Goal: Task Accomplishment & Management: Manage account settings

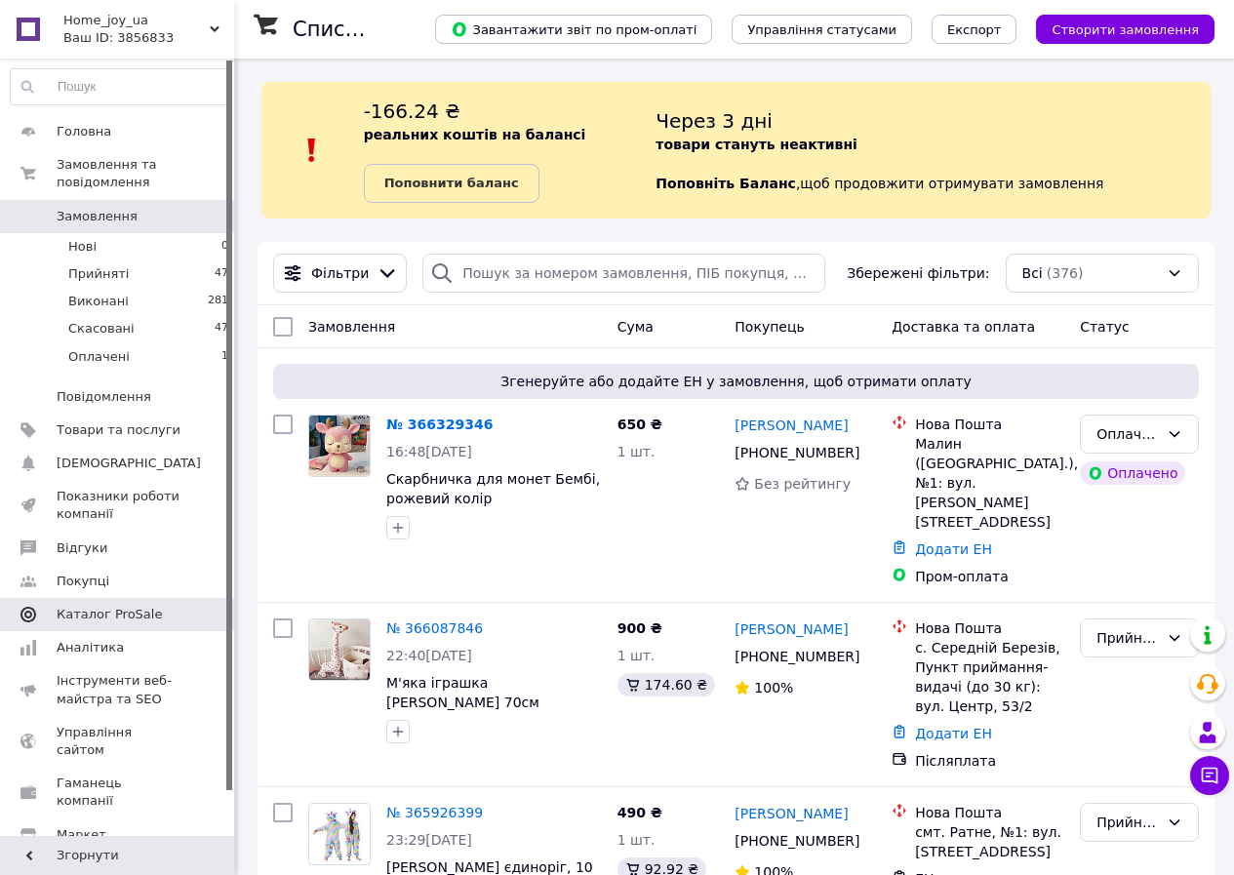
click at [159, 606] on span "Каталог ProSale" at bounding box center [119, 615] width 124 height 18
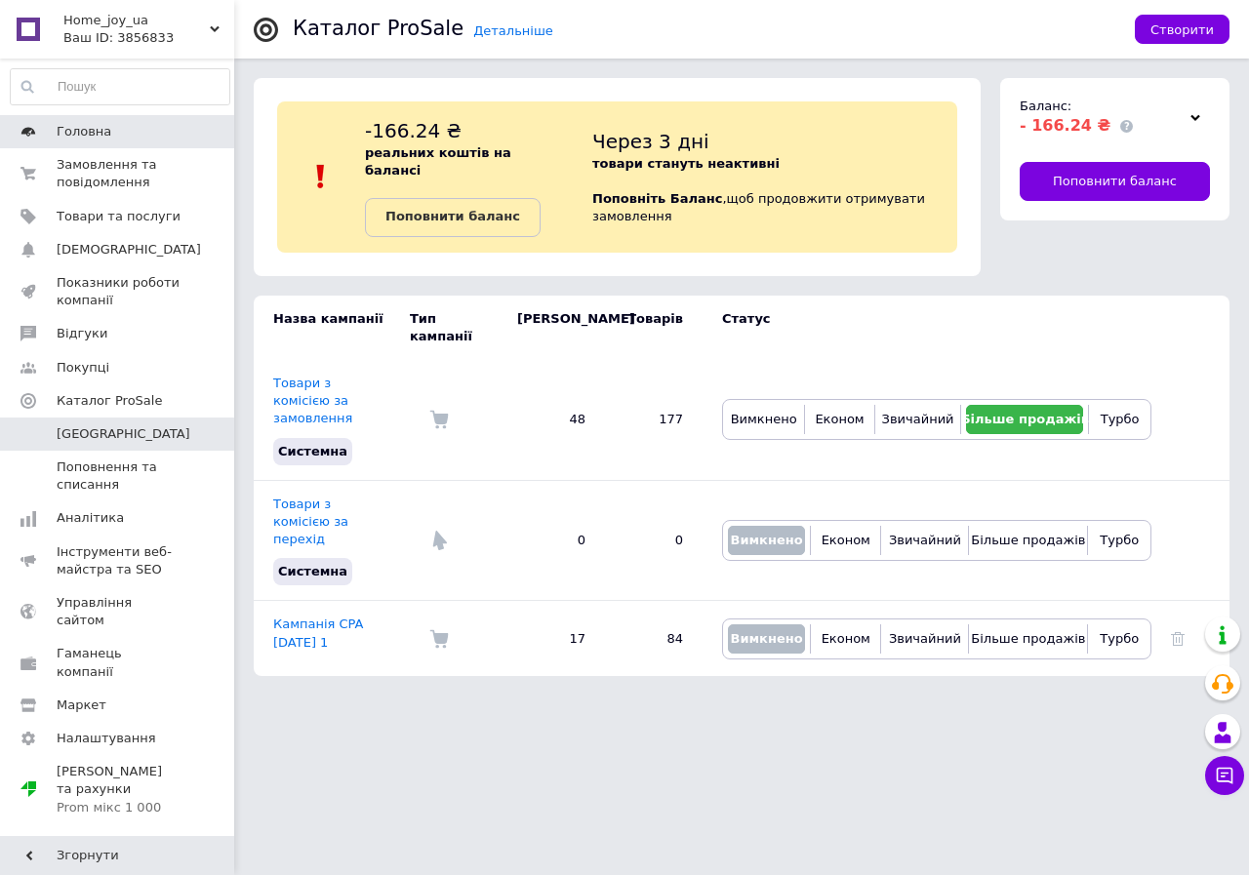
click at [119, 139] on span "Головна" at bounding box center [119, 132] width 124 height 18
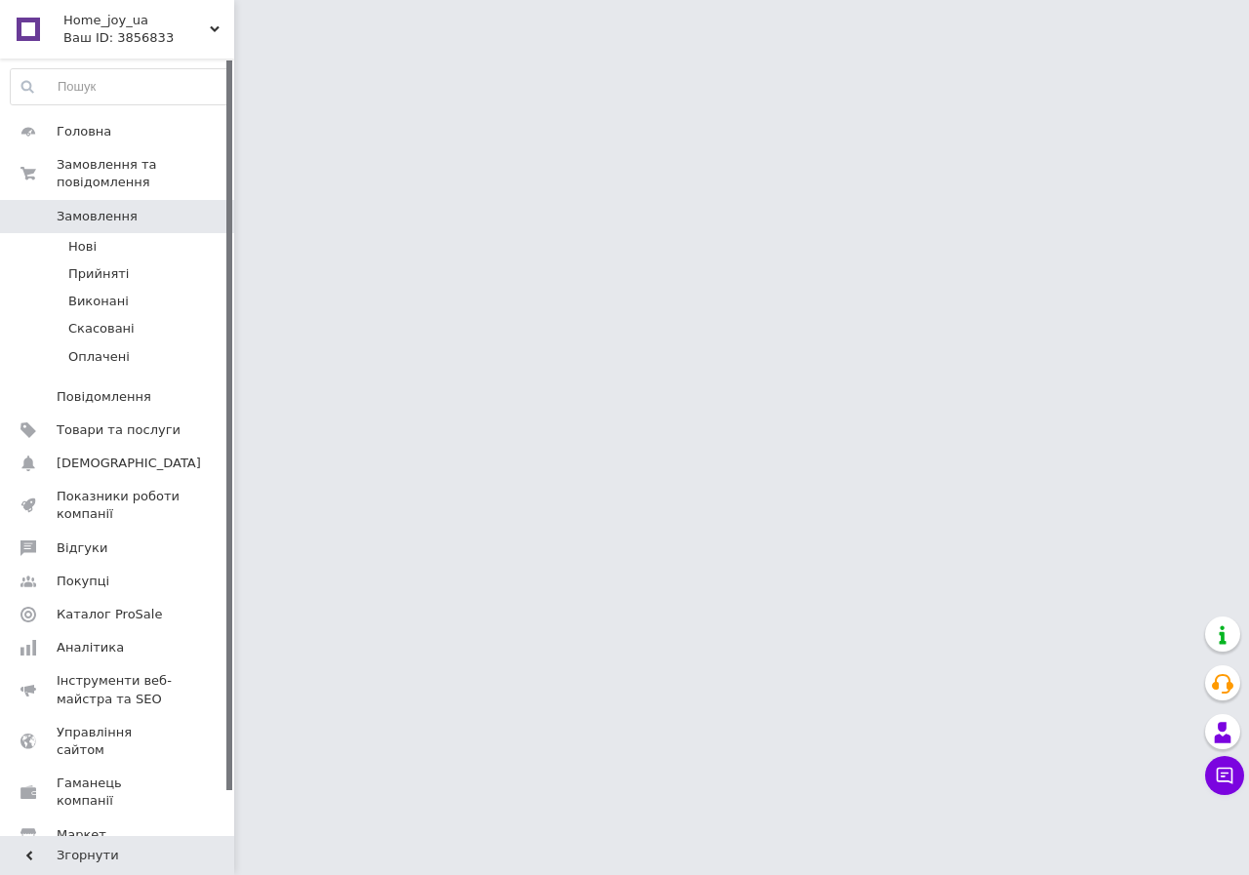
click at [139, 208] on span "Замовлення" at bounding box center [119, 217] width 124 height 18
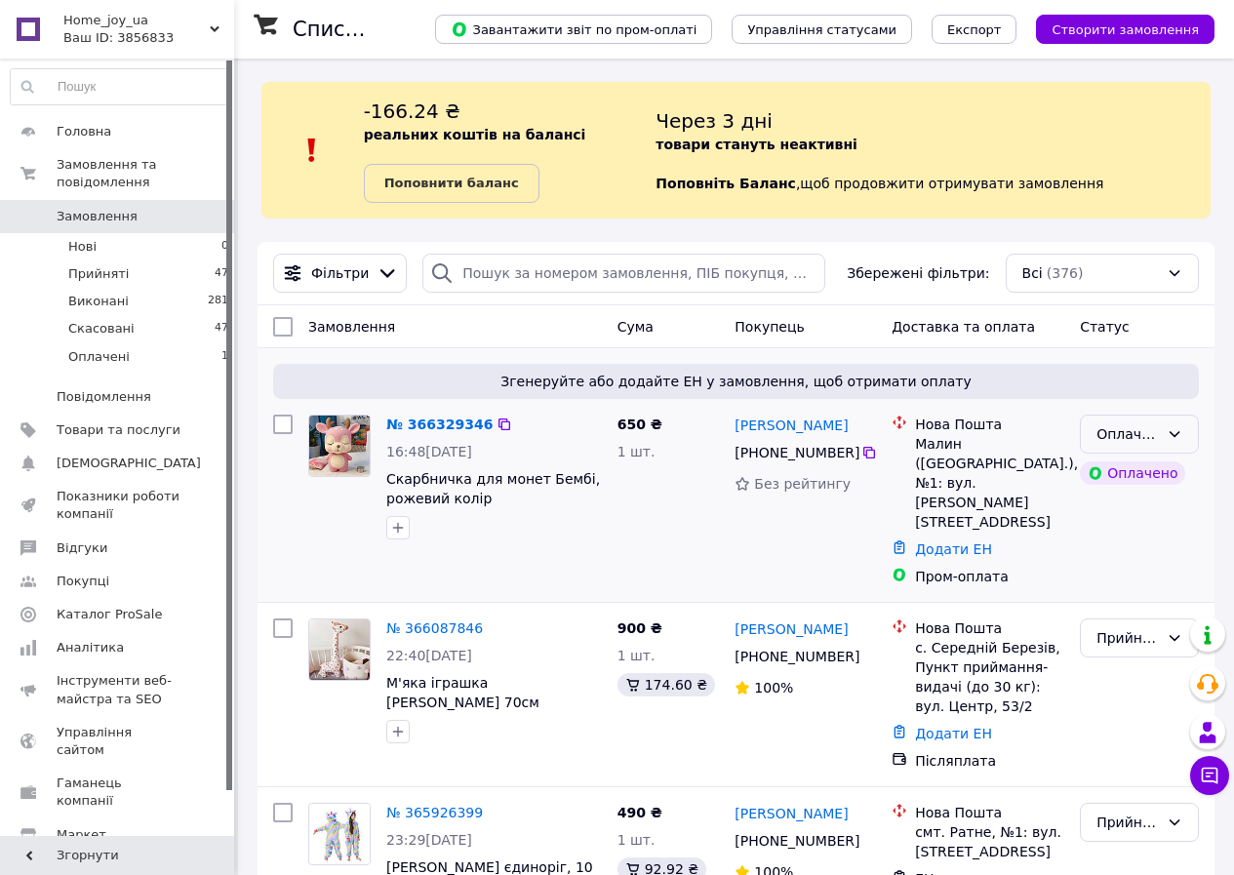
click at [1112, 429] on div "Оплачено" at bounding box center [1128, 433] width 62 height 21
click at [1120, 480] on li "Прийнято" at bounding box center [1139, 477] width 117 height 35
